Goal: Transaction & Acquisition: Purchase product/service

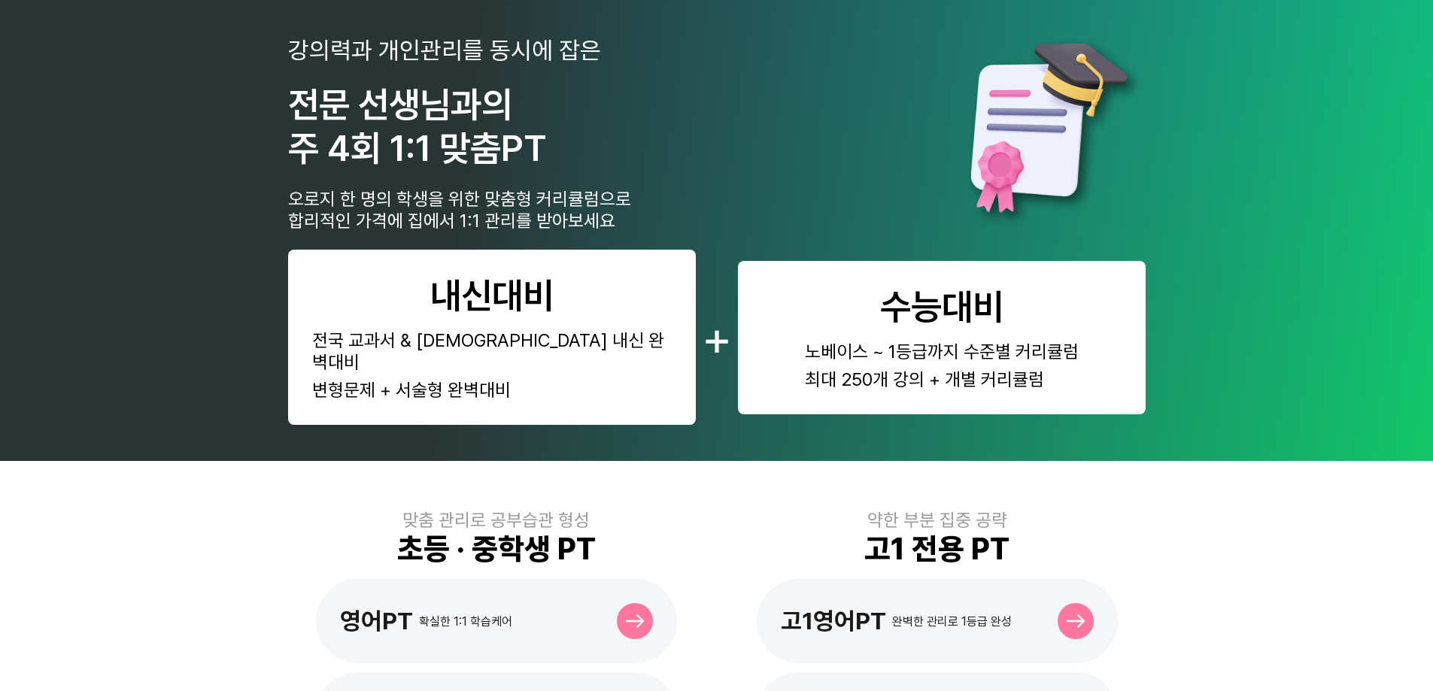
scroll to position [451, 0]
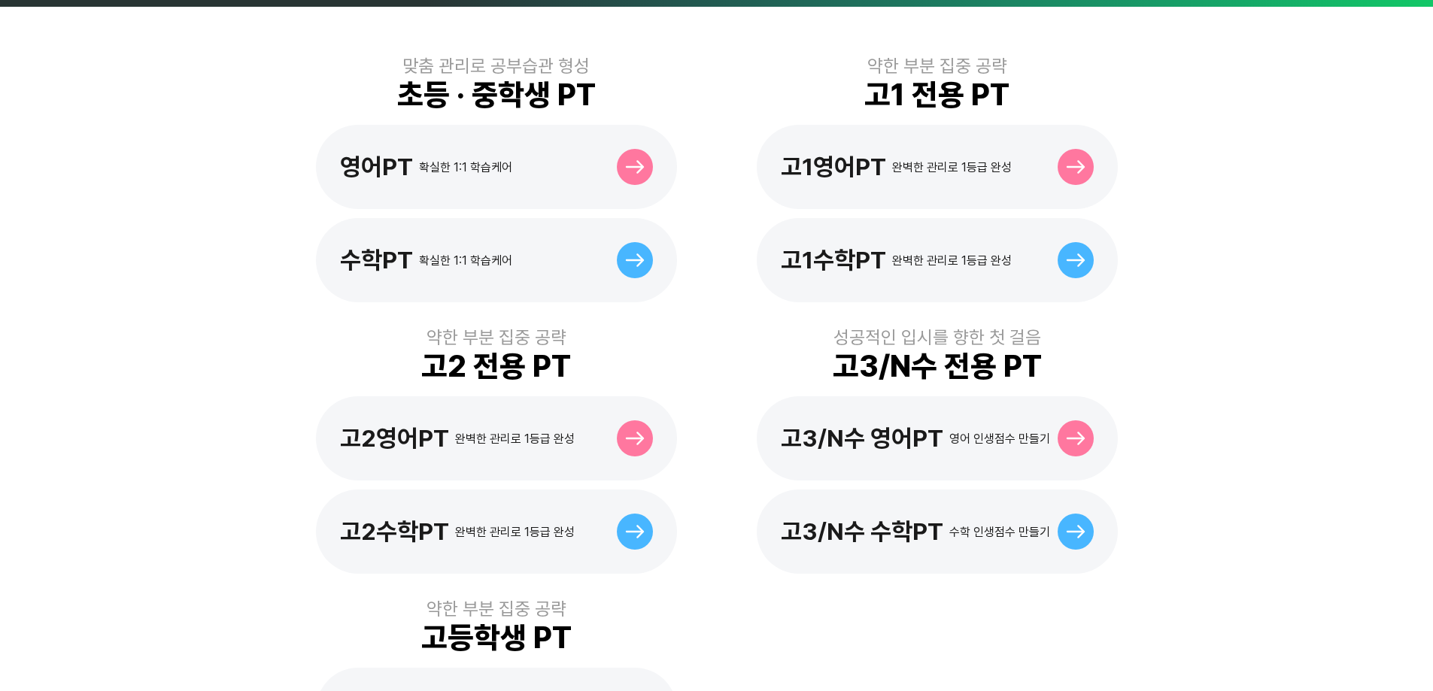
scroll to position [527, 0]
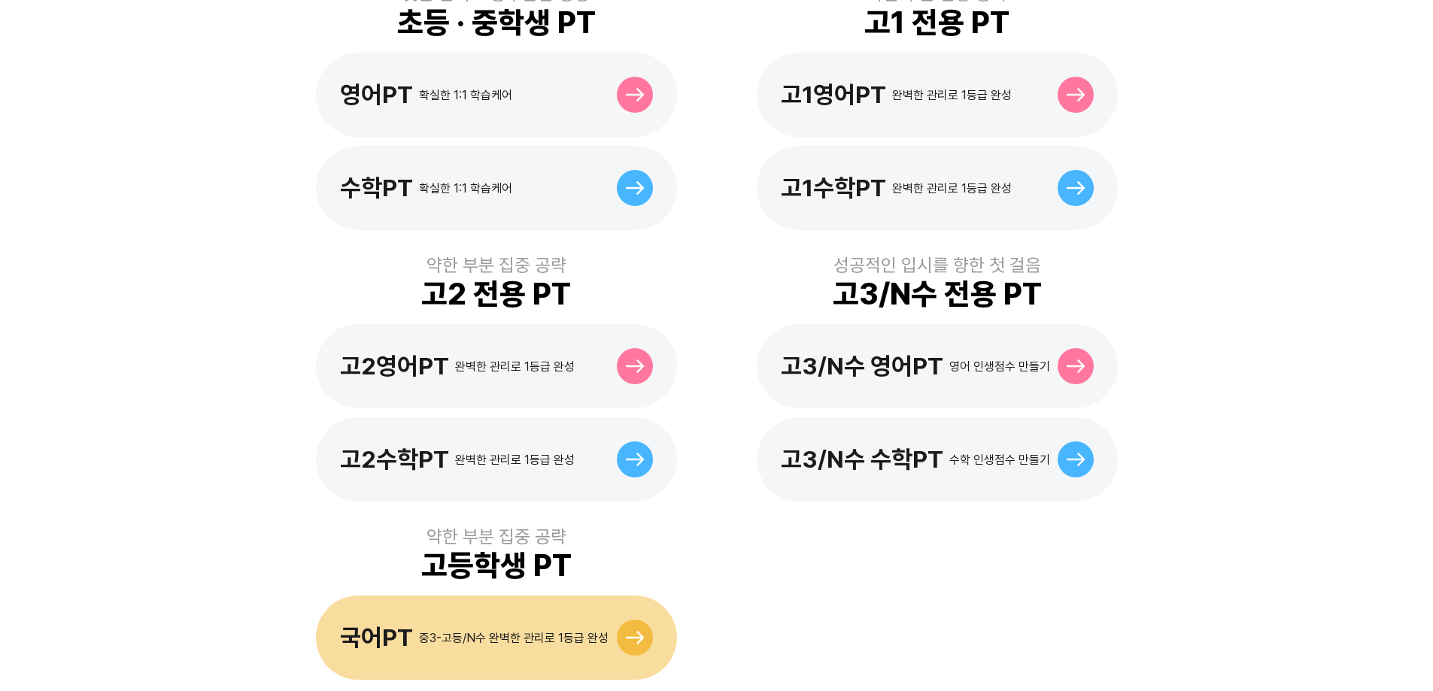
click at [511, 599] on div "국어PT 중3-고등/N수 완벽한 관리로 1등급 완성" at bounding box center [496, 638] width 361 height 84
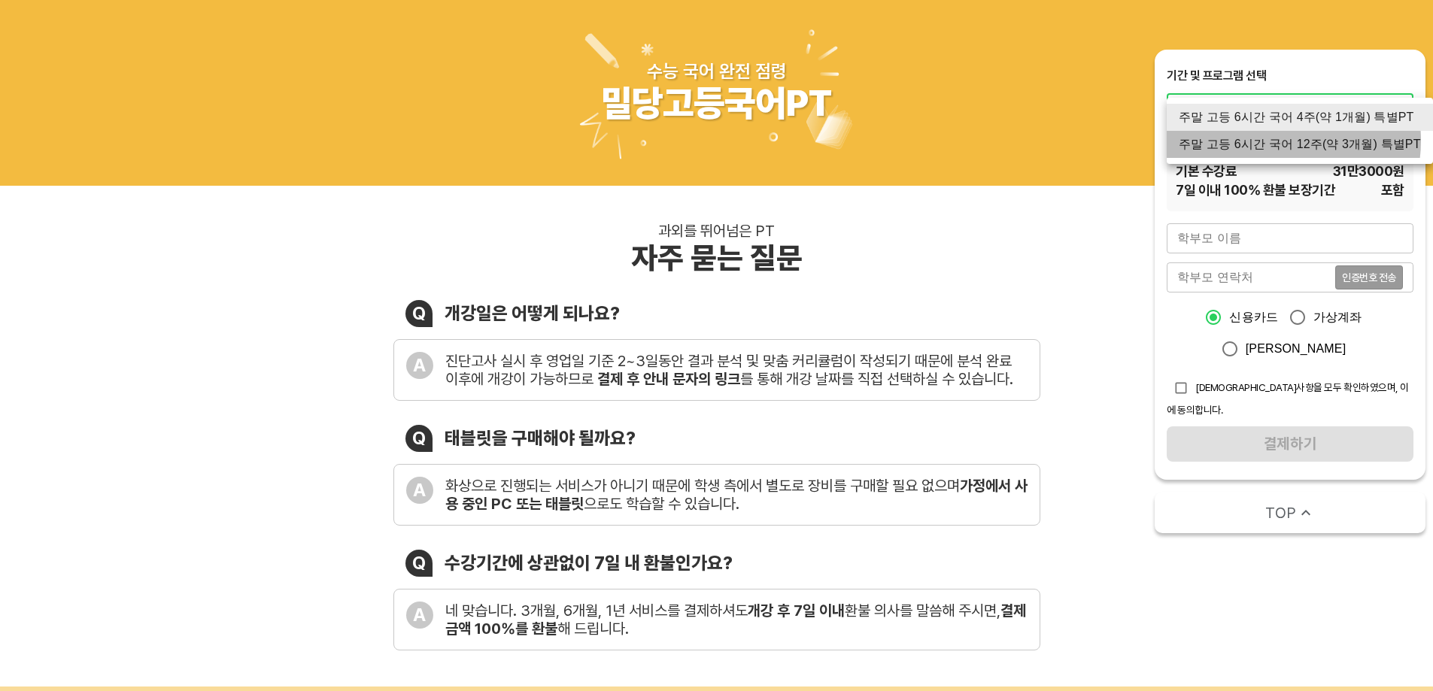
click at [1267, 141] on li "주말 고등 6시간 국어 12주(약 3개월) 특별PT" at bounding box center [1300, 144] width 266 height 27
type input "2134"
